Goal: Navigation & Orientation: Find specific page/section

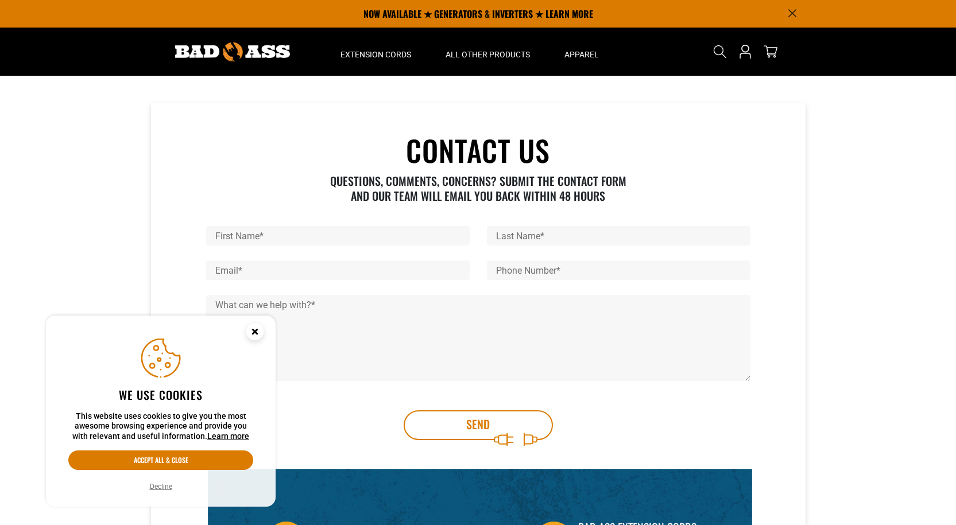
click at [258, 333] on circle "Cookie Consent" at bounding box center [254, 331] width 17 height 17
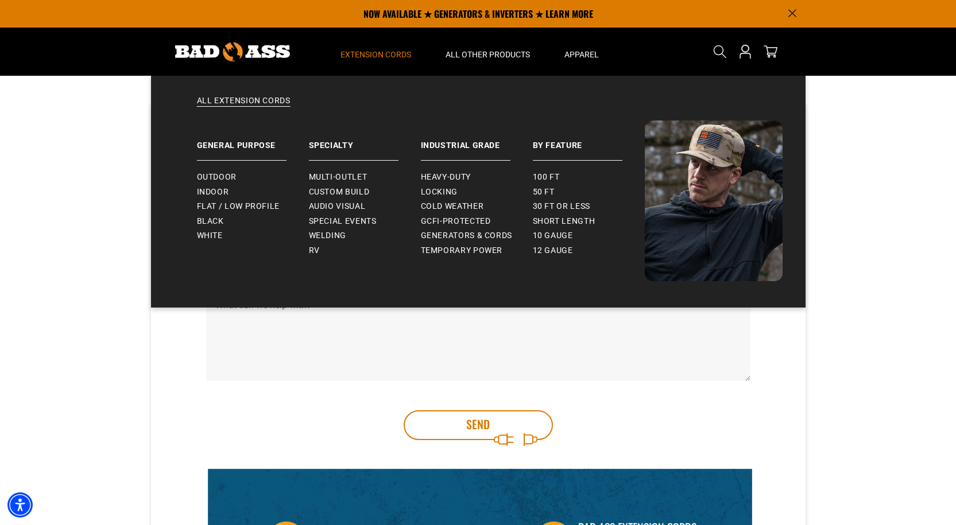
click at [352, 49] on summary "Extension Cords" at bounding box center [375, 52] width 105 height 48
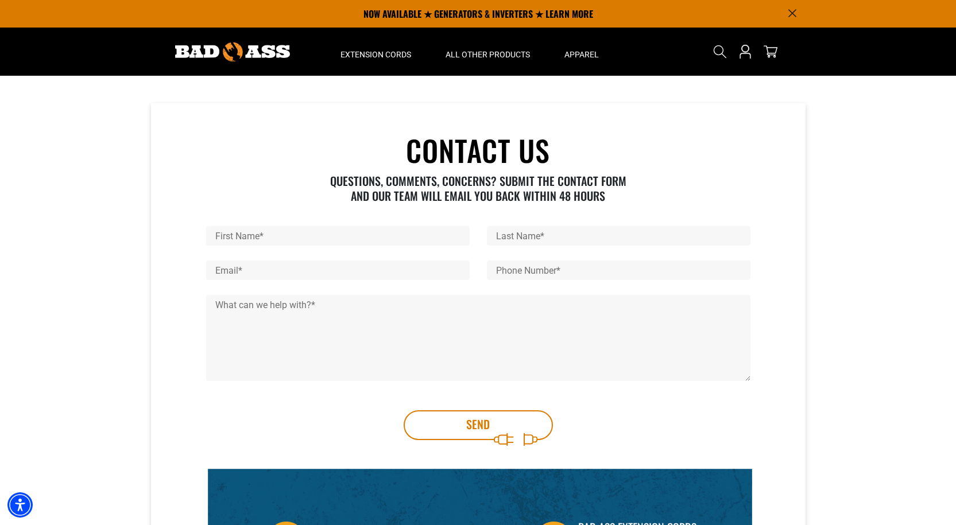
click at [226, 54] on img at bounding box center [232, 51] width 115 height 19
